Goal: Find specific page/section: Find specific page/section

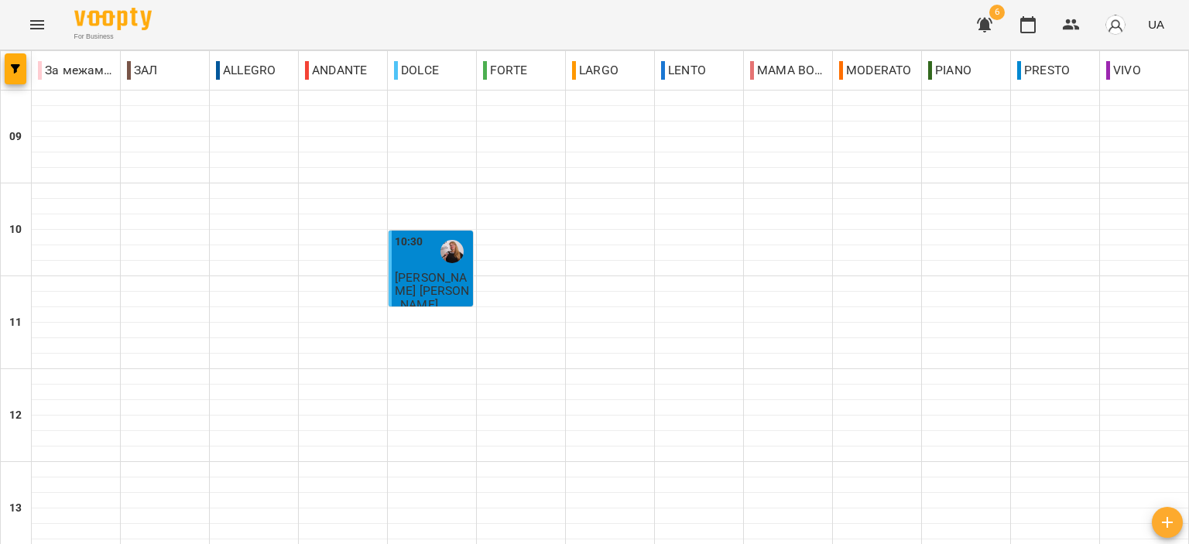
scroll to position [619, 0]
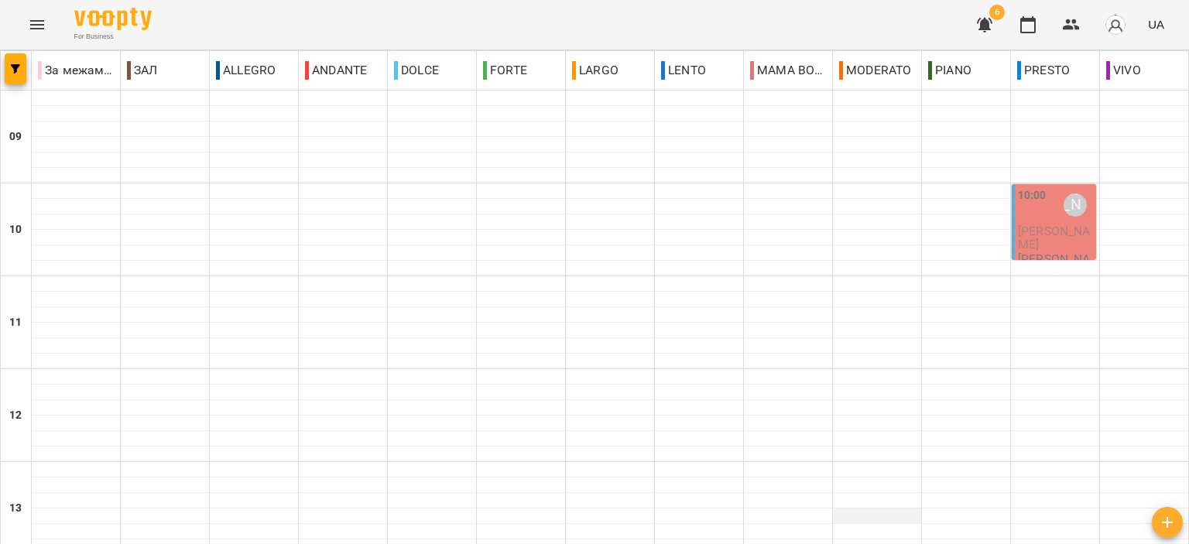
scroll to position [697, 0]
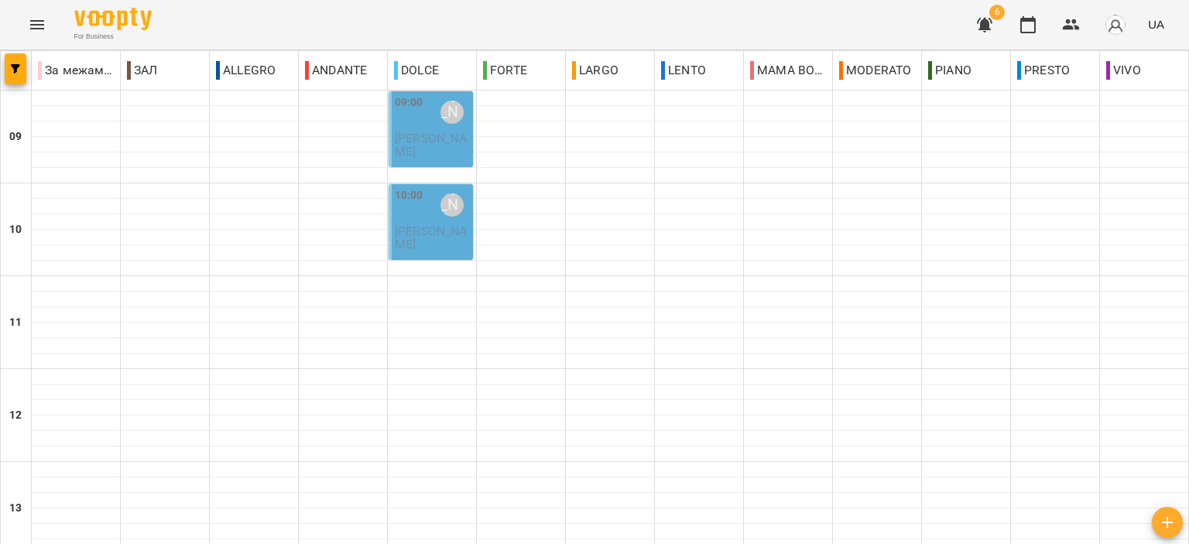
scroll to position [0, 0]
click at [39, 24] on icon "Menu" at bounding box center [37, 24] width 14 height 9
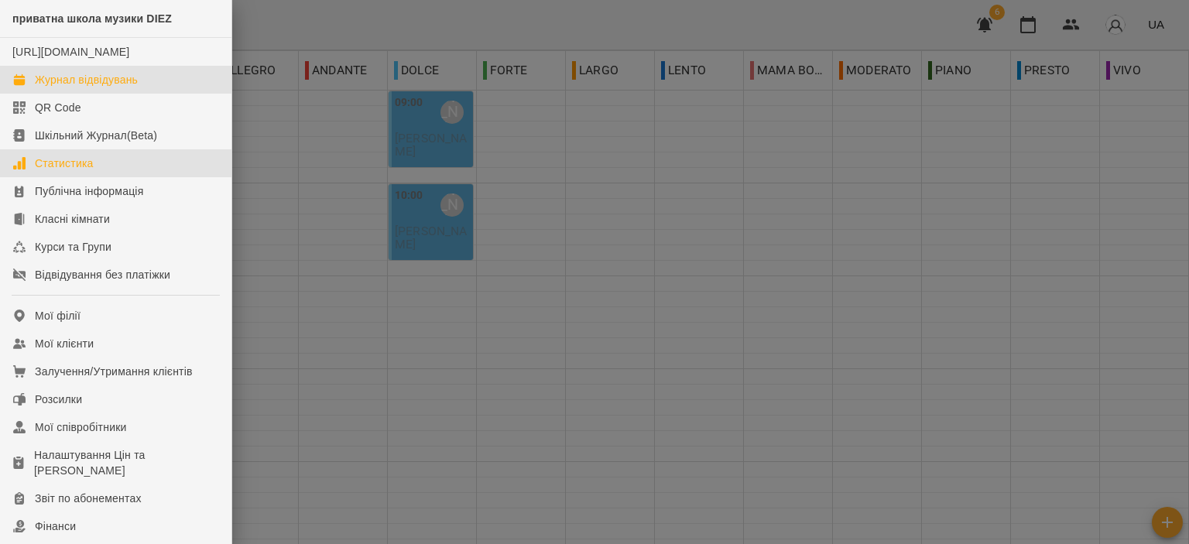
click at [84, 171] on div "Статистика" at bounding box center [64, 163] width 59 height 15
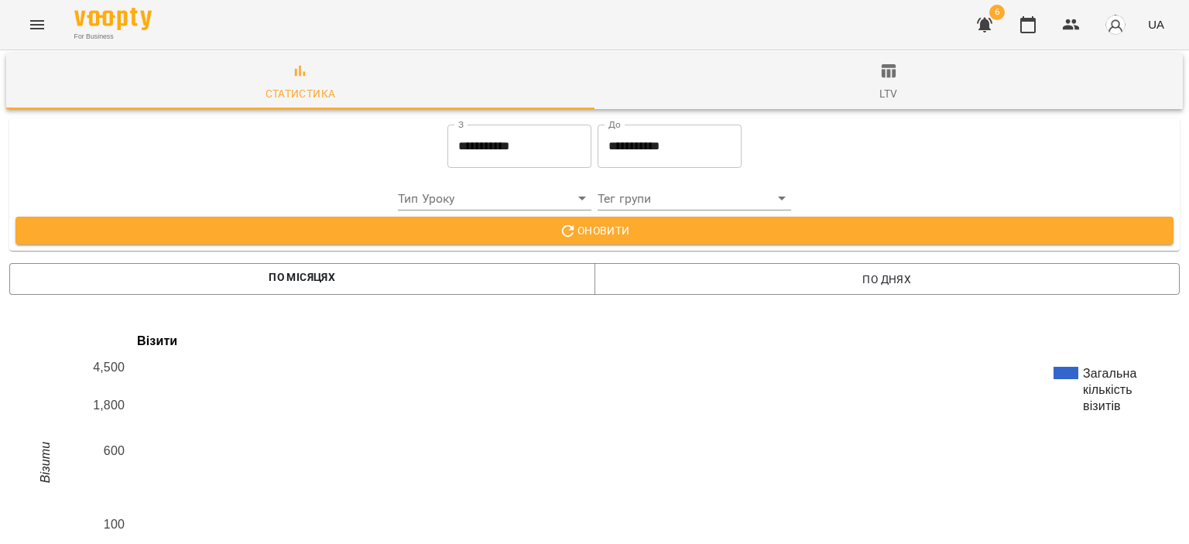
scroll to position [2378, 0]
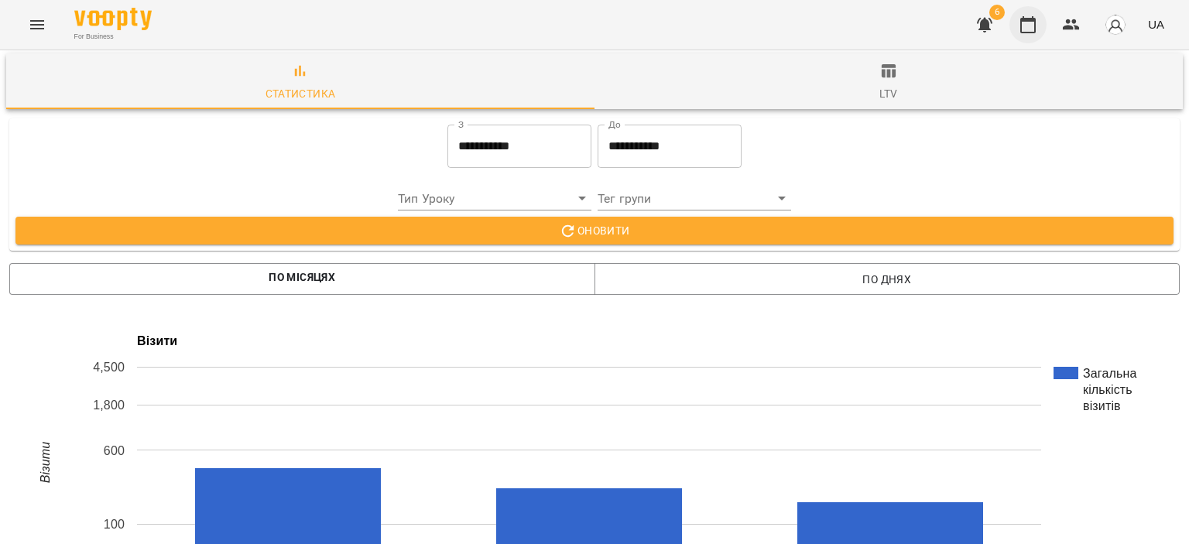
click at [1028, 18] on icon "button" at bounding box center [1028, 24] width 19 height 19
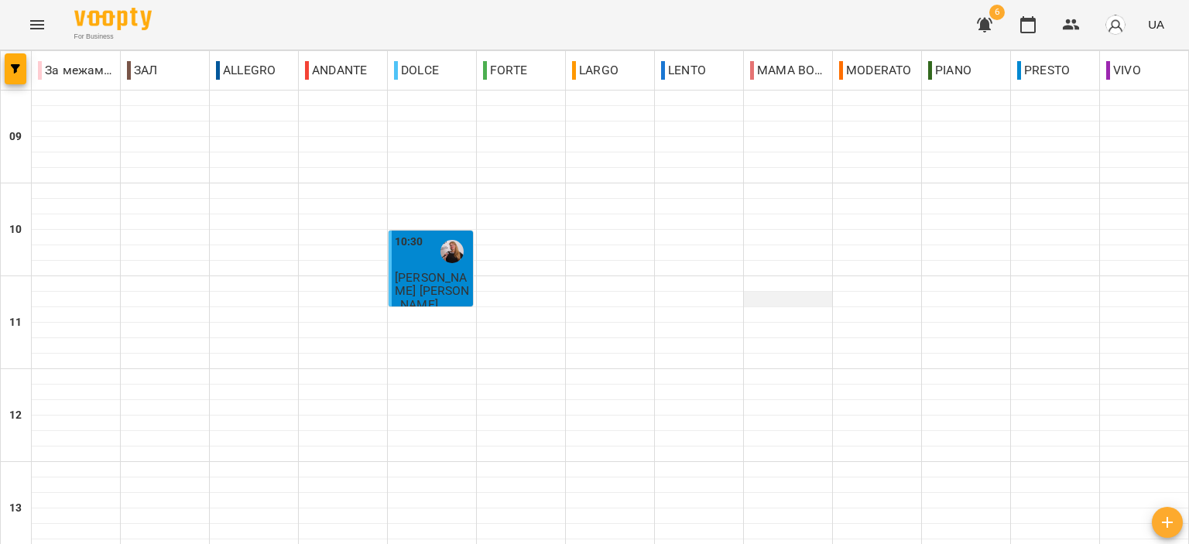
scroll to position [387, 0]
